Goal: Information Seeking & Learning: Learn about a topic

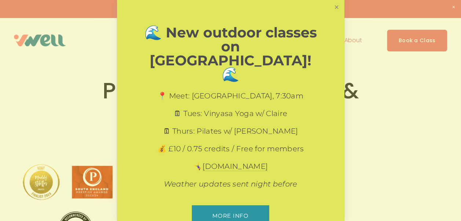
click at [332, 8] on link "Close" at bounding box center [336, 7] width 13 height 13
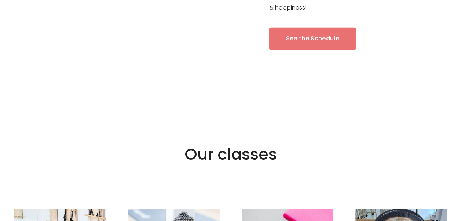
scroll to position [432, 0]
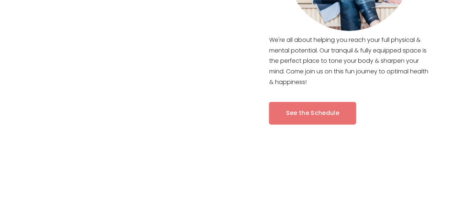
click at [326, 122] on link "See the Schedule" at bounding box center [312, 112] width 87 height 23
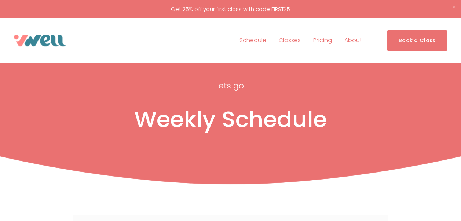
click at [0, 0] on span "FAQs" at bounding box center [0, 0] width 0 height 0
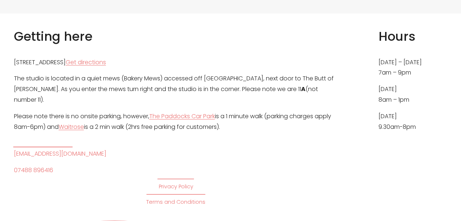
scroll to position [2016, 0]
